Goal: Book appointment/travel/reservation

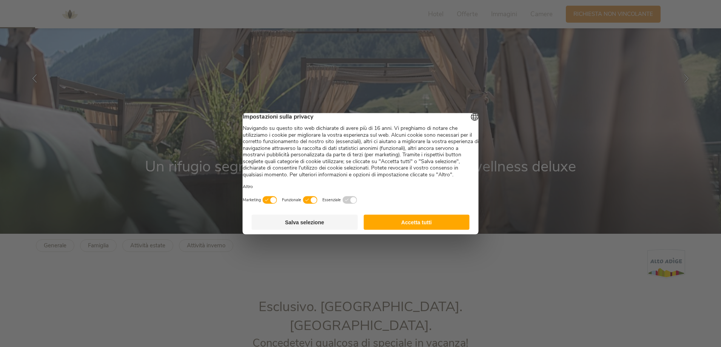
click at [403, 229] on button "Accetta tutti" at bounding box center [416, 221] width 106 height 15
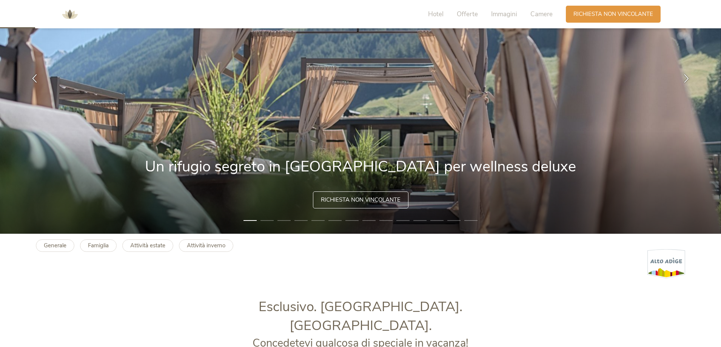
click at [349, 199] on span "Richiesta non vincolante" at bounding box center [361, 200] width 80 height 8
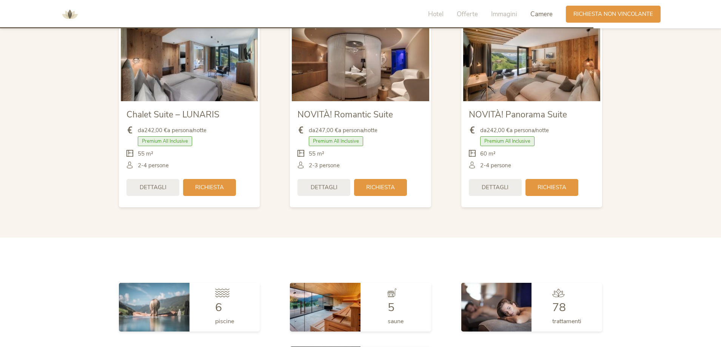
scroll to position [1910, 0]
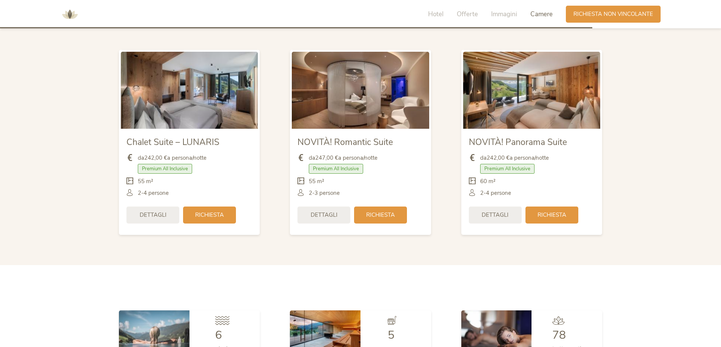
click at [525, 75] on img at bounding box center [531, 90] width 137 height 77
click at [501, 210] on span "Dettagli" at bounding box center [495, 214] width 27 height 8
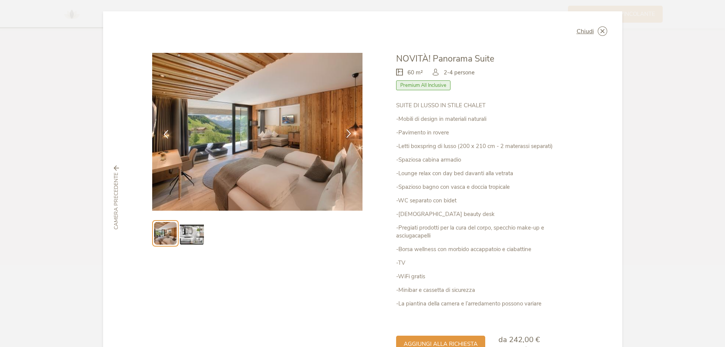
click at [348, 135] on icon at bounding box center [348, 133] width 9 height 9
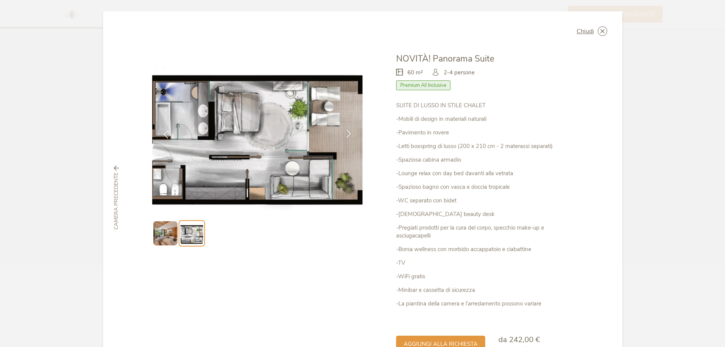
click at [348, 135] on icon at bounding box center [348, 133] width 9 height 9
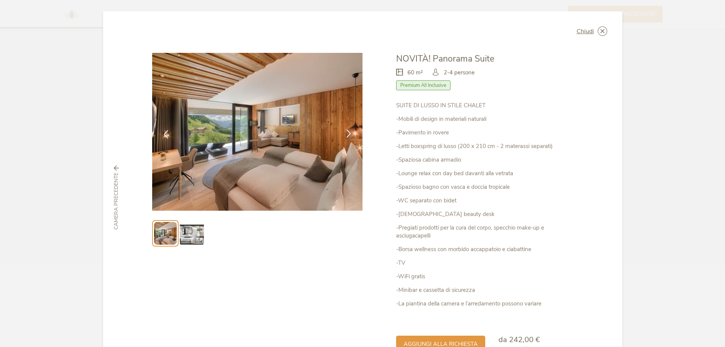
click at [348, 135] on icon at bounding box center [348, 133] width 9 height 9
click at [602, 29] on icon at bounding box center [601, 30] width 9 height 9
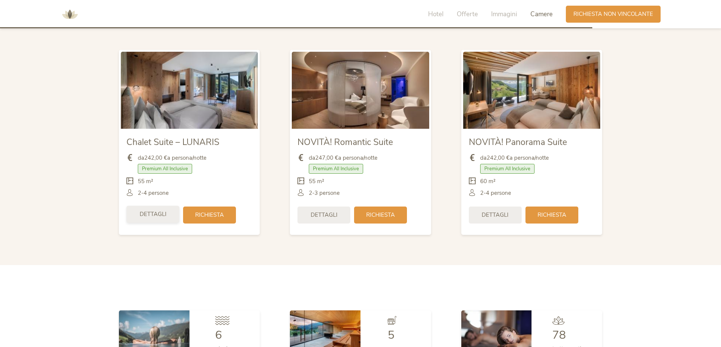
click at [156, 210] on span "Dettagli" at bounding box center [153, 214] width 27 height 8
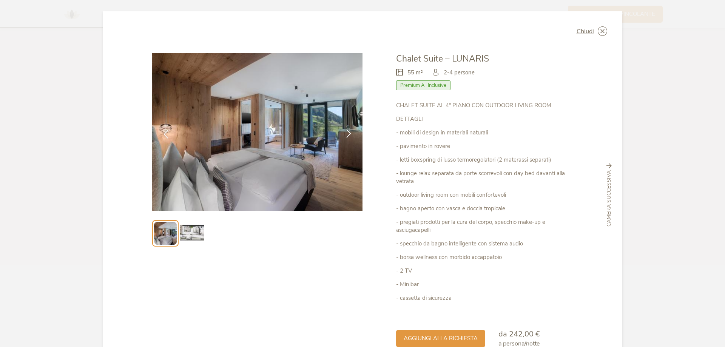
click at [346, 134] on icon at bounding box center [348, 133] width 9 height 9
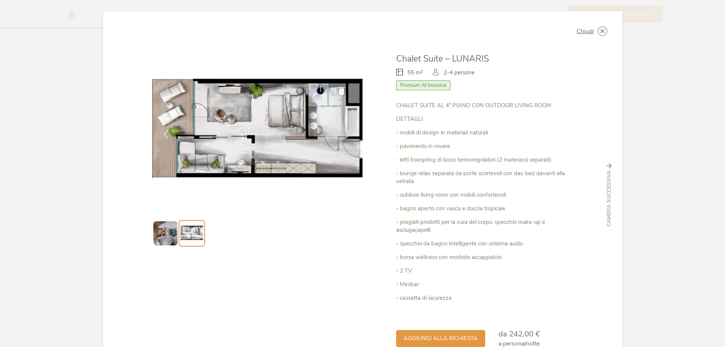
click at [346, 134] on icon at bounding box center [348, 133] width 9 height 9
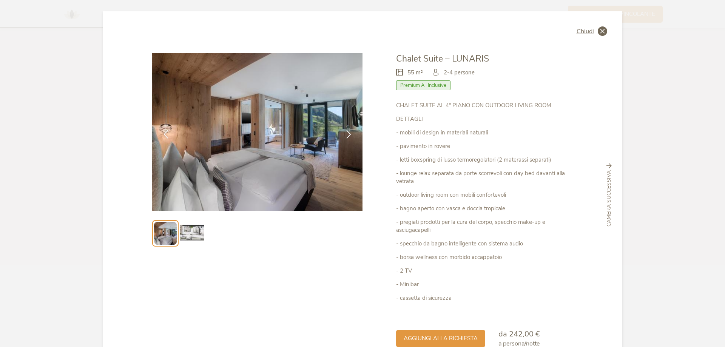
click at [601, 31] on icon at bounding box center [601, 30] width 9 height 9
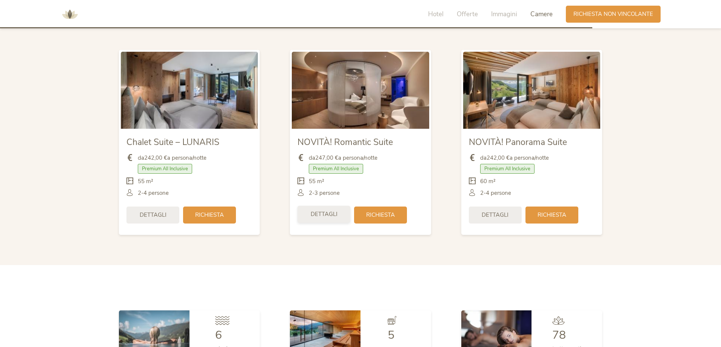
click at [318, 210] on span "Dettagli" at bounding box center [324, 214] width 27 height 8
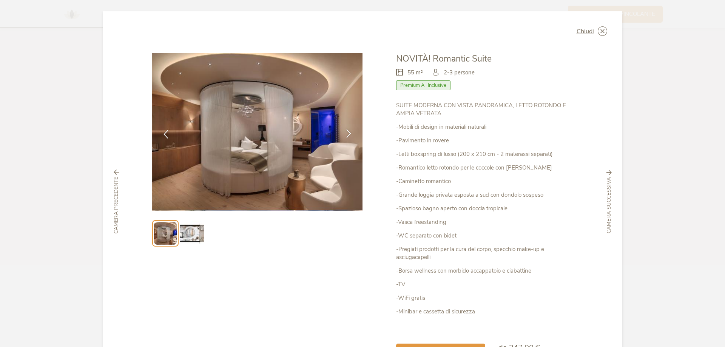
click at [348, 137] on icon at bounding box center [348, 133] width 9 height 9
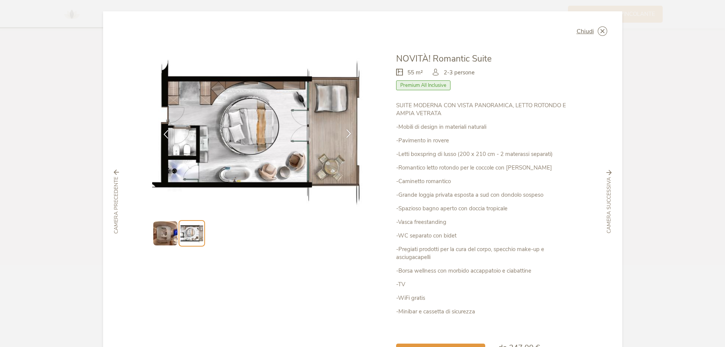
click at [348, 137] on icon at bounding box center [348, 133] width 9 height 9
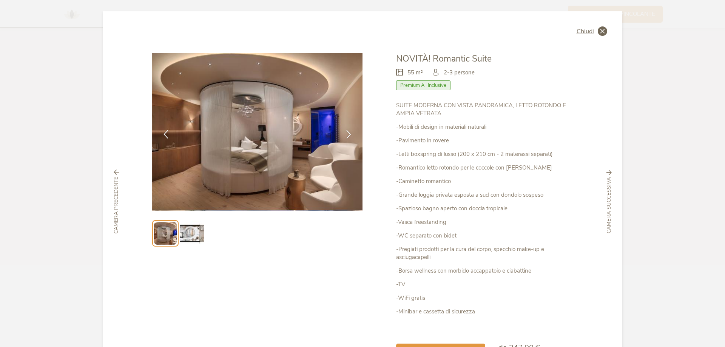
click at [598, 32] on icon at bounding box center [601, 30] width 9 height 9
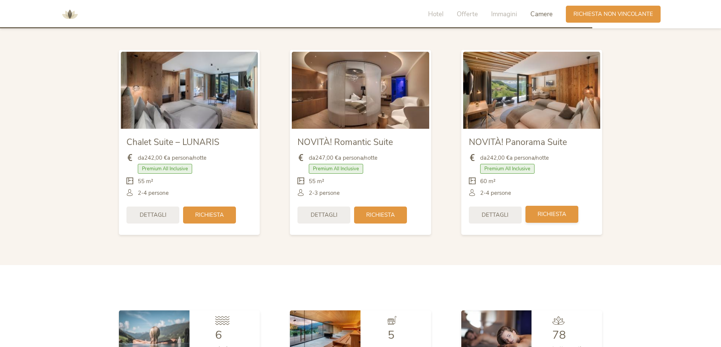
click at [556, 210] on span "Richiesta" at bounding box center [551, 214] width 29 height 8
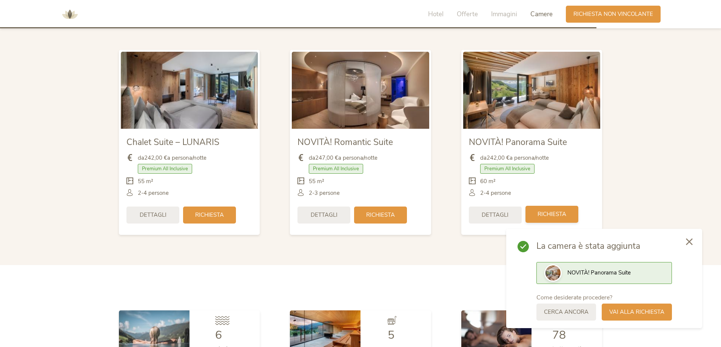
scroll to position [1947, 0]
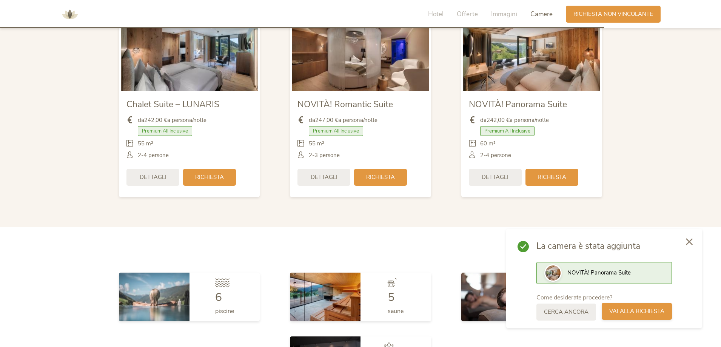
click at [626, 309] on span "Vai alla richiesta" at bounding box center [636, 311] width 55 height 8
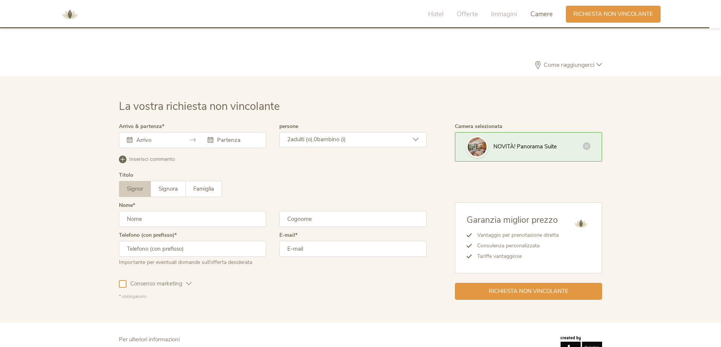
scroll to position [2325, 0]
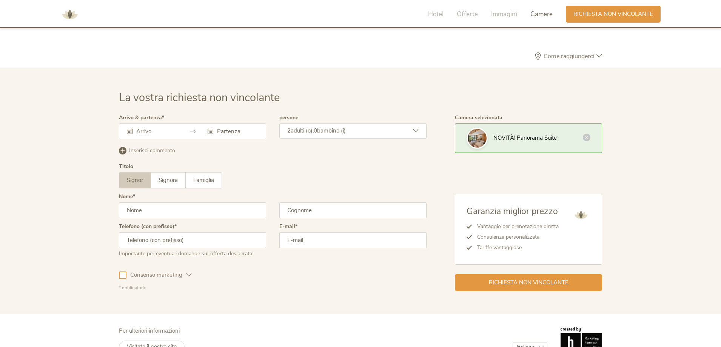
click at [130, 128] on icon at bounding box center [130, 131] width 6 height 6
click at [131, 128] on icon at bounding box center [130, 131] width 6 height 6
click at [130, 128] on icon at bounding box center [130, 131] width 6 height 6
click at [415, 123] on div "2 adulti (o), 0 bambino (i)" at bounding box center [352, 130] width 147 height 15
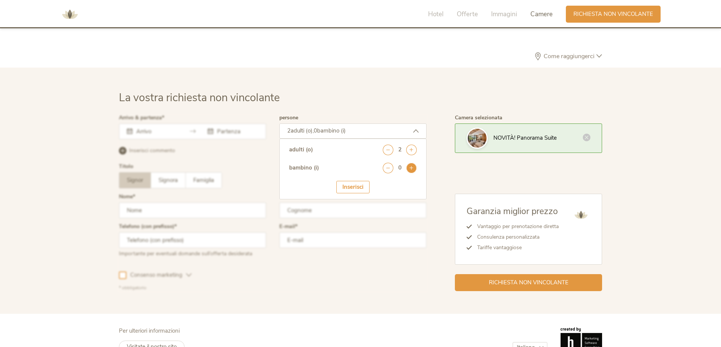
click at [415, 163] on icon at bounding box center [411, 168] width 11 height 11
click at [409, 182] on select "seleziona 0 1 2 3 4 5 6 7 8 9 10 11 12 13 14 15 16 17" at bounding box center [397, 188] width 37 height 12
select select "12"
click at [379, 182] on select "seleziona 0 1 2 3 4 5 6 7 8 9 10 11 12 13 14 15 16 17" at bounding box center [397, 188] width 37 height 12
click at [357, 204] on div "Inserisci" at bounding box center [352, 210] width 33 height 12
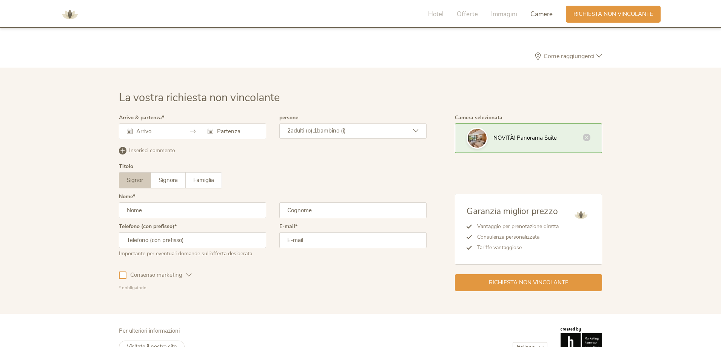
click at [163, 128] on input "text" at bounding box center [155, 132] width 43 height 8
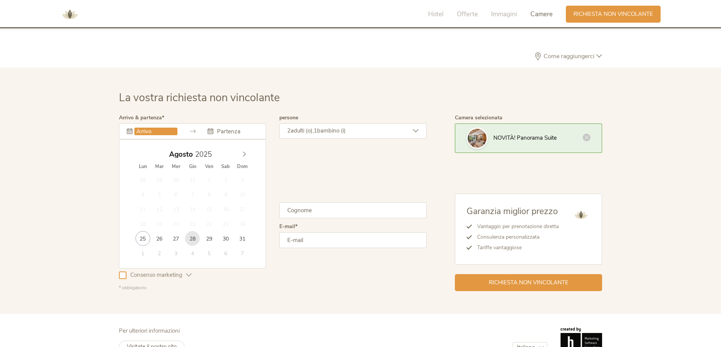
type input "28.08.2025"
click at [245, 151] on icon at bounding box center [244, 153] width 5 height 5
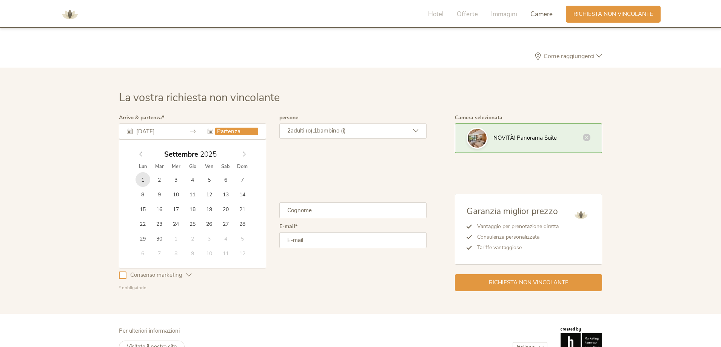
type input "01.09.2025"
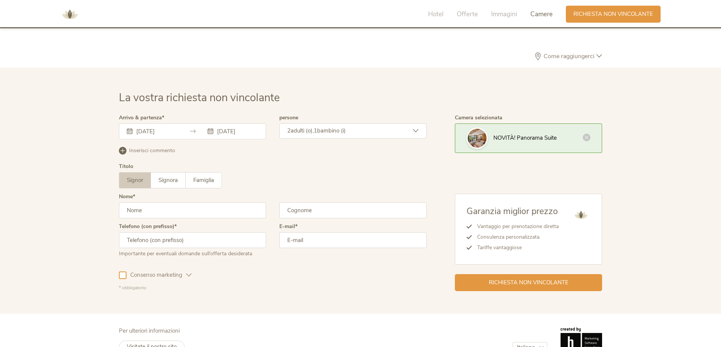
click at [132, 176] on span "Signor" at bounding box center [135, 180] width 16 height 8
click at [149, 202] on input "text" at bounding box center [192, 210] width 147 height 16
type input "roberto"
click at [293, 202] on input "text" at bounding box center [352, 210] width 147 height 16
type input "casimro"
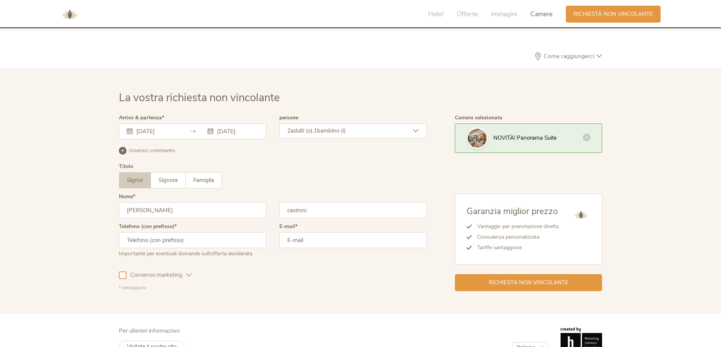
click at [247, 232] on input "text" at bounding box center [192, 240] width 147 height 16
type input "+393466054400"
click at [310, 232] on input "email" at bounding box center [352, 240] width 147 height 16
type input "rc11concept@gmail.com"
click at [123, 271] on div at bounding box center [123, 275] width 8 height 8
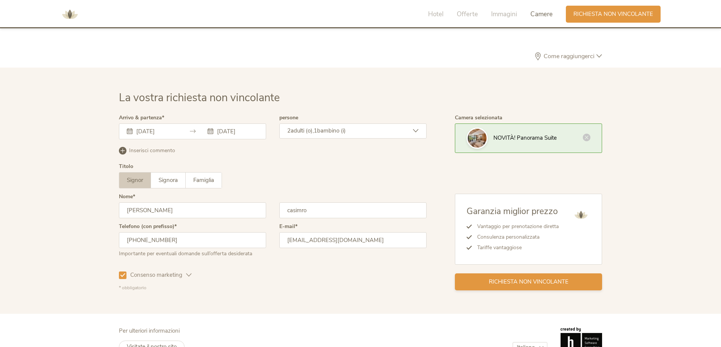
click at [491, 278] on span "Richiesta non vincolante" at bounding box center [529, 282] width 80 height 8
